Goal: Information Seeking & Learning: Learn about a topic

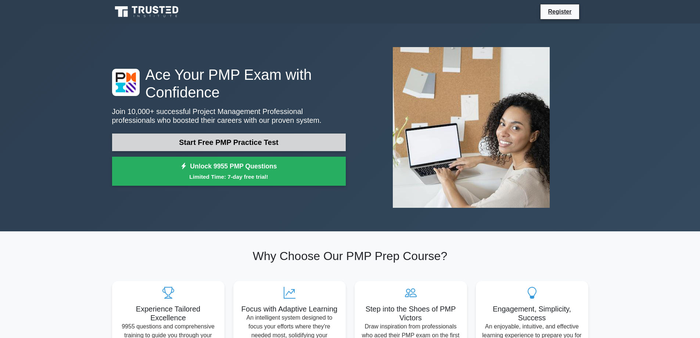
click at [229, 144] on link "Start Free PMP Practice Test" at bounding box center [229, 142] width 234 height 18
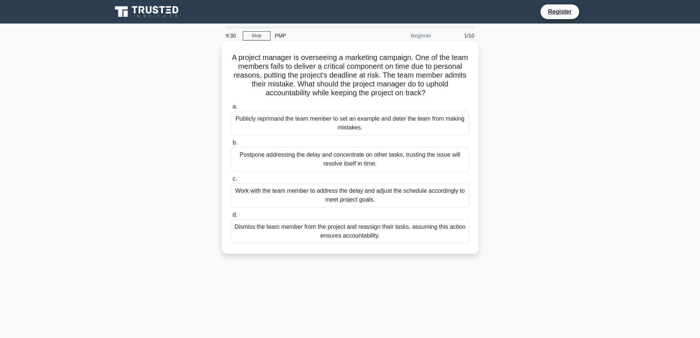
click at [377, 192] on div "Work with the team member to address the delay and adjust the schedule accordin…" at bounding box center [350, 195] width 238 height 24
click at [231, 181] on input "c. Work with the team member to address the delay and adjust the schedule accor…" at bounding box center [231, 178] width 0 height 5
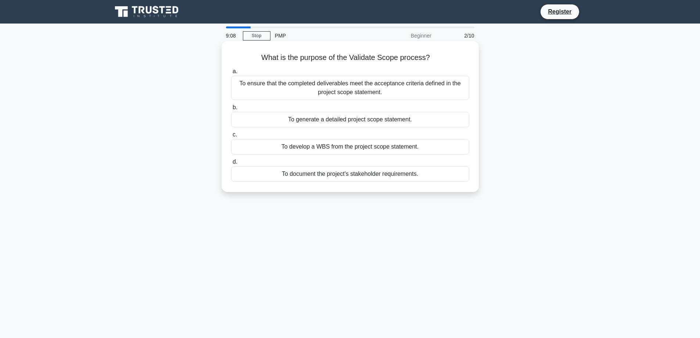
click at [364, 85] on div "To ensure that the completed deliverables meet the acceptance criteria defined …" at bounding box center [350, 88] width 238 height 24
click at [231, 74] on input "a. To ensure that the completed deliverables meet the acceptance criteria defin…" at bounding box center [231, 71] width 0 height 5
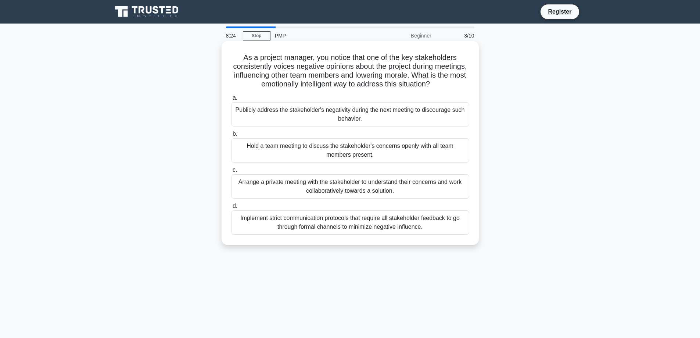
click at [442, 150] on div "Hold a team meeting to discuss the stakeholder's concerns openly with all team …" at bounding box center [350, 150] width 238 height 24
click at [231, 136] on input "b. Hold a team meeting to discuss the stakeholder's concerns openly with all te…" at bounding box center [231, 134] width 0 height 5
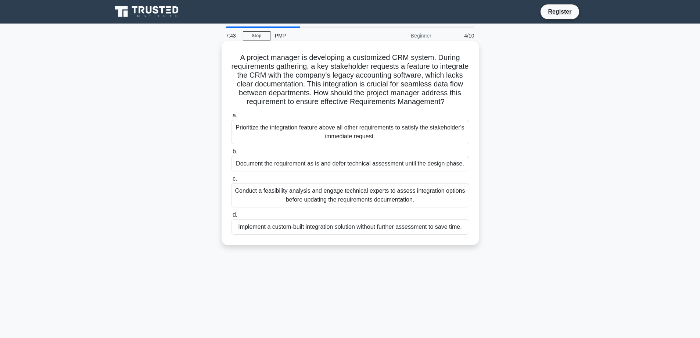
click at [412, 207] on div "Conduct a feasibility analysis and engage technical experts to assess integrati…" at bounding box center [350, 195] width 238 height 24
click at [231, 181] on input "c. Conduct a feasibility analysis and engage technical experts to assess integr…" at bounding box center [231, 178] width 0 height 5
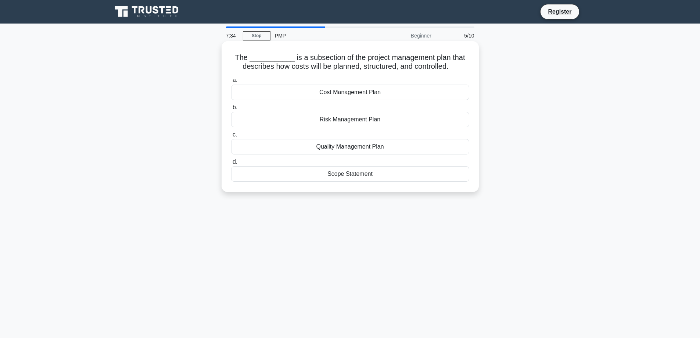
click at [354, 92] on div "Cost Management Plan" at bounding box center [350, 92] width 238 height 15
click at [231, 83] on input "a. Cost Management Plan" at bounding box center [231, 80] width 0 height 5
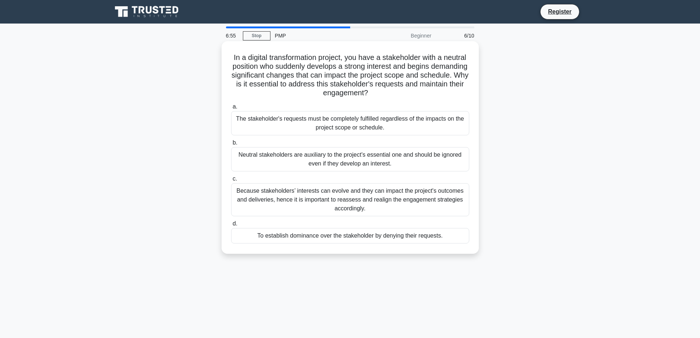
click at [423, 210] on div "Because stakeholders’ interests can evolve and they can impact the project's ou…" at bounding box center [350, 199] width 238 height 33
click at [231, 181] on input "c. Because stakeholders’ interests can evolve and they can impact the project's…" at bounding box center [231, 178] width 0 height 5
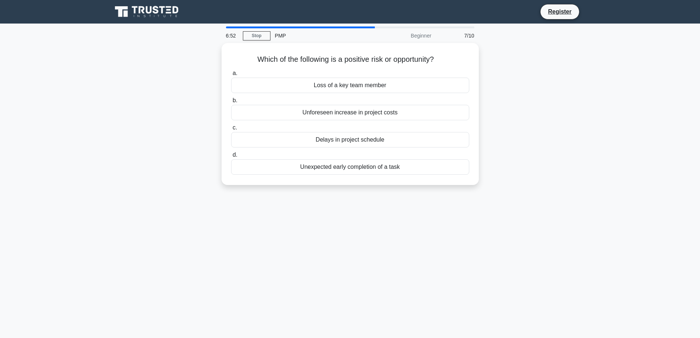
drag, startPoint x: 423, startPoint y: 210, endPoint x: 316, endPoint y: 233, distance: 109.7
click at [316, 233] on div "6:52 Stop PMP Beginner 7/10 Which of the following is a positive risk or opport…" at bounding box center [350, 210] width 485 height 368
click at [372, 170] on div "Unexpected early completion of a task" at bounding box center [350, 164] width 238 height 15
click at [231, 155] on input "d. Unexpected early completion of a task" at bounding box center [231, 153] width 0 height 5
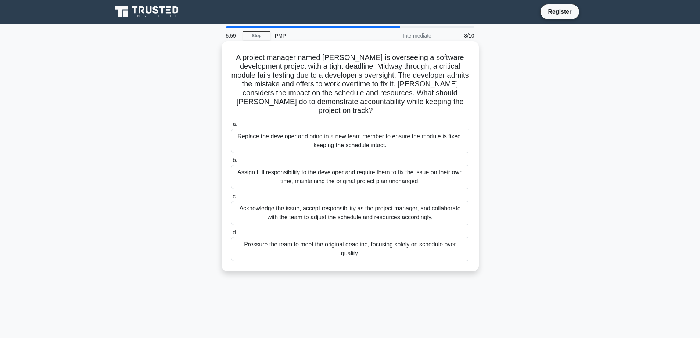
click at [428, 211] on div "Acknowledge the issue, accept responsibility as the project manager, and collab…" at bounding box center [350, 213] width 238 height 24
click at [231, 199] on input "c. Acknowledge the issue, accept responsibility as the project manager, and col…" at bounding box center [231, 196] width 0 height 5
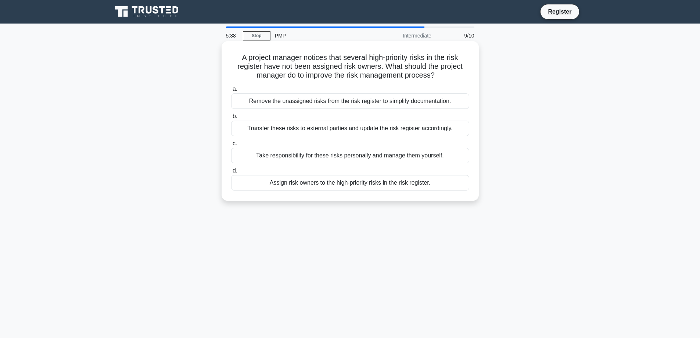
click at [406, 188] on div "Assign risk owners to the high-priority risks in the risk register." at bounding box center [350, 182] width 238 height 15
click at [231, 173] on input "d. Assign risk owners to the high-priority risks in the risk register." at bounding box center [231, 170] width 0 height 5
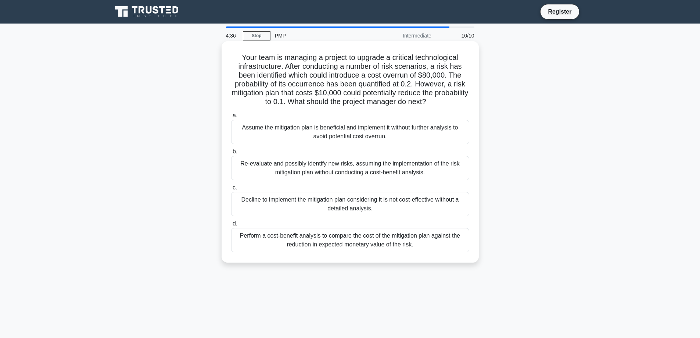
click at [344, 244] on div "Perform a cost-benefit analysis to compare the cost of the mitigation plan agai…" at bounding box center [350, 240] width 238 height 24
click at [231, 226] on input "d. Perform a cost-benefit analysis to compare the cost of the mitigation plan a…" at bounding box center [231, 223] width 0 height 5
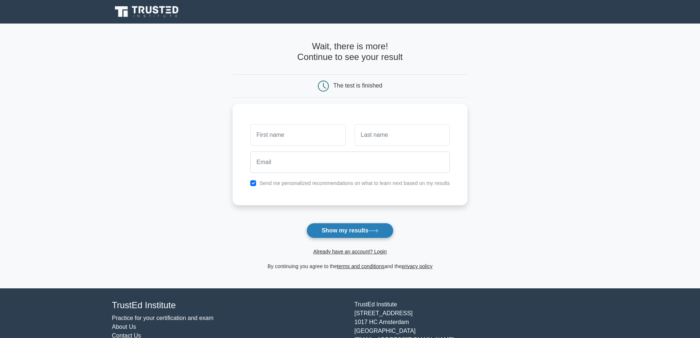
click at [344, 234] on button "Show my results" at bounding box center [350, 230] width 87 height 15
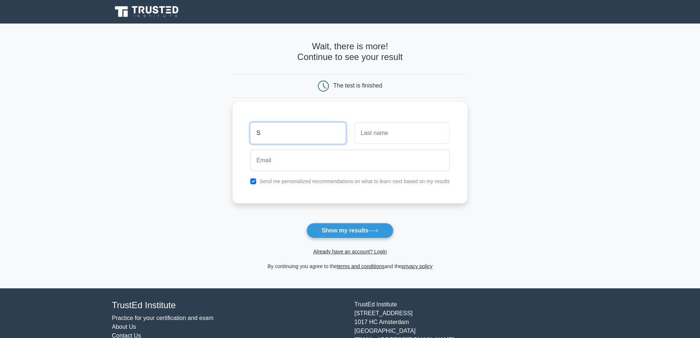
type input "S"
click at [386, 133] on input "text" at bounding box center [402, 132] width 95 height 21
type input "G"
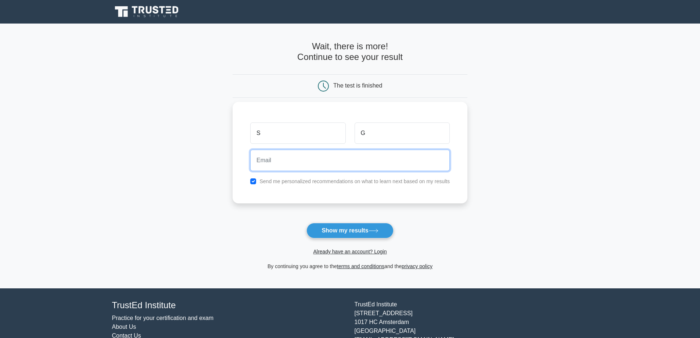
click at [355, 160] on input "email" at bounding box center [350, 160] width 200 height 21
click at [295, 160] on input "swetha.pendyala@gmail.com" at bounding box center [350, 160] width 200 height 21
type input "swetha.pendyal@gmail.com"
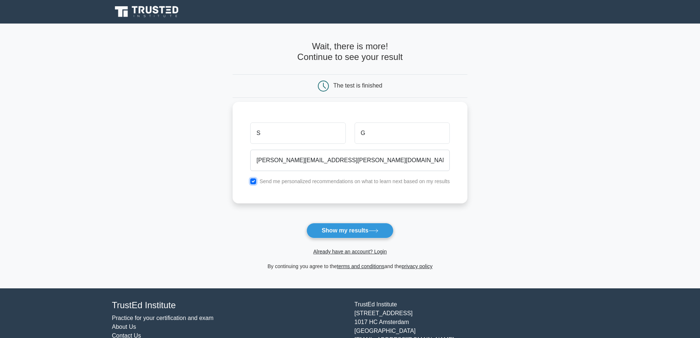
click at [255, 184] on input "checkbox" at bounding box center [253, 181] width 6 height 6
checkbox input "false"
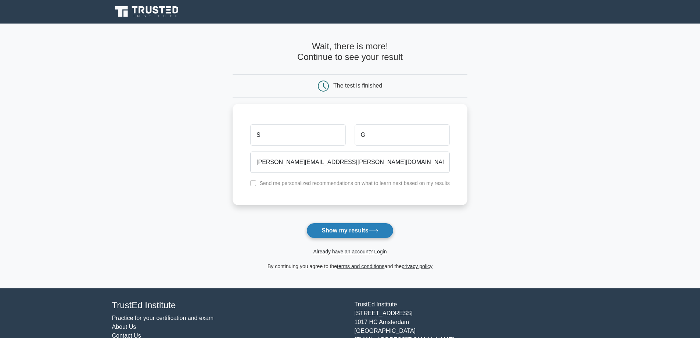
click at [316, 227] on button "Show my results" at bounding box center [350, 230] width 87 height 15
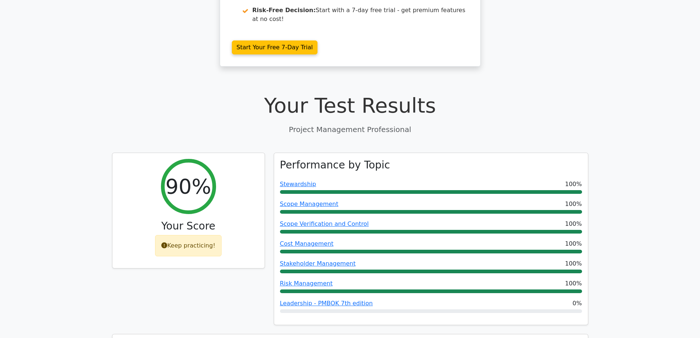
scroll to position [221, 0]
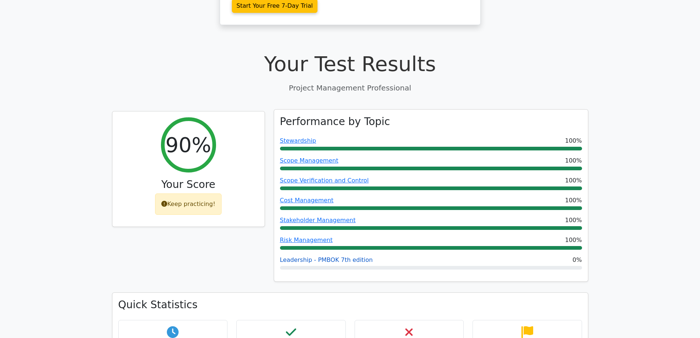
click at [297, 256] on link "Leadership - PMBOK 7th edition" at bounding box center [326, 259] width 93 height 7
